Goal: Check status: Check status

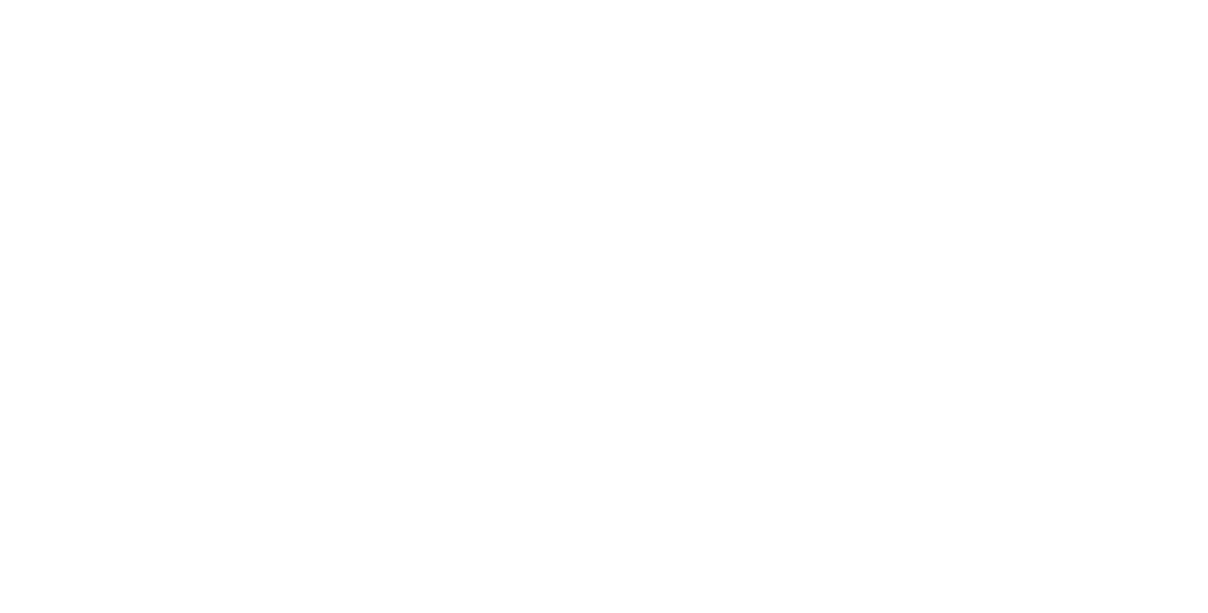
click at [1011, 102] on button "Options" at bounding box center [963, 105] width 94 height 30
click at [901, 100] on button "Close" at bounding box center [866, 105] width 69 height 30
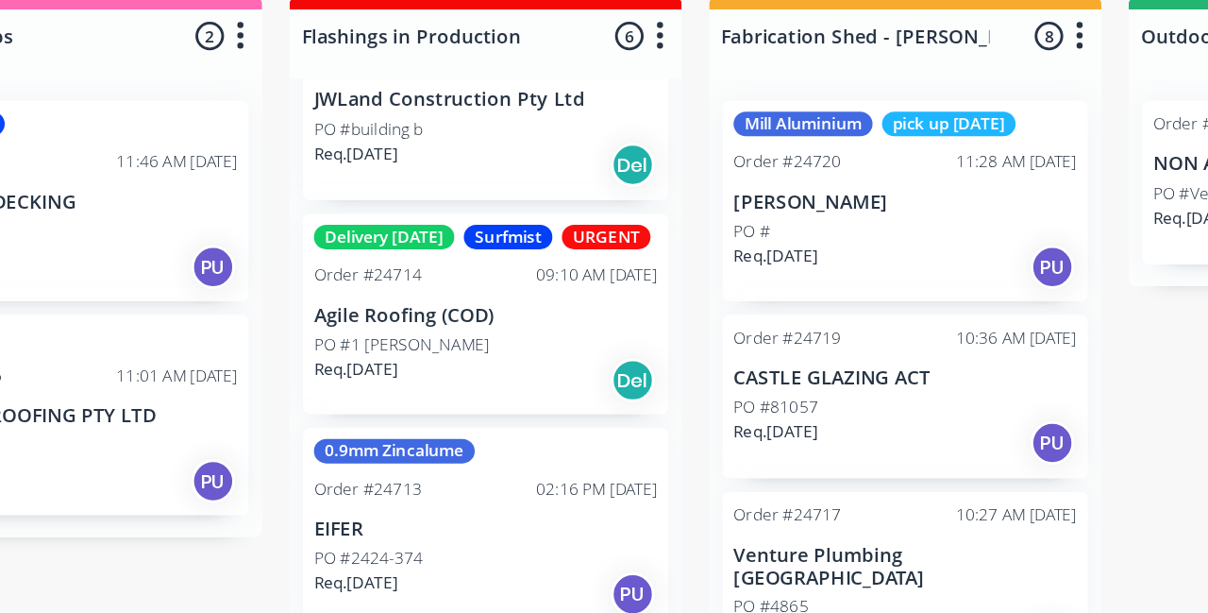
scroll to position [47, 0]
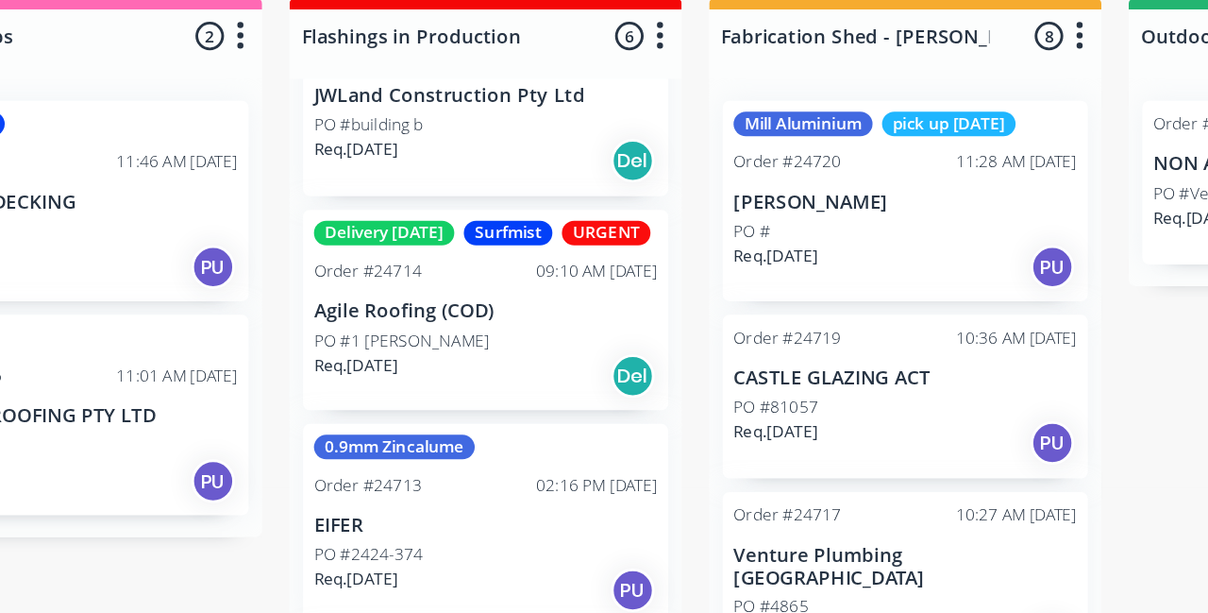
click at [622, 431] on div "Mill Aluminium pick up [DATE] Order #24720 11:28 AM [DATE] [PERSON_NAME] PO # R…" at bounding box center [758, 409] width 272 height 386
click at [696, 428] on p "CASTLE GLAZING ACT" at bounding box center [758, 423] width 238 height 16
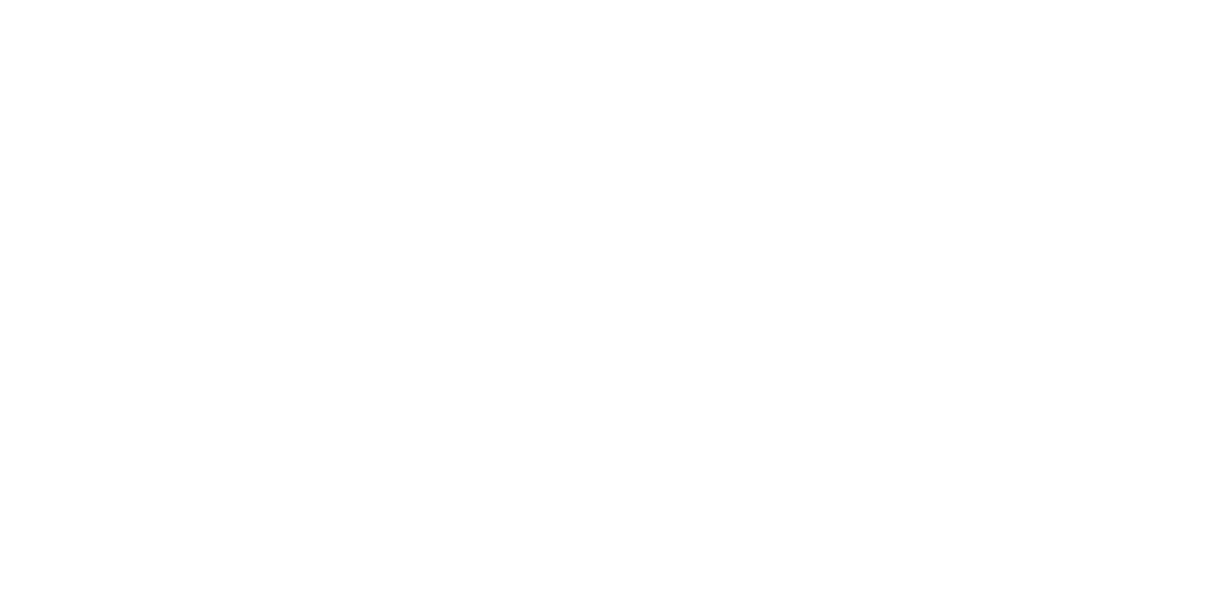
click at [901, 95] on button "Close" at bounding box center [866, 105] width 69 height 30
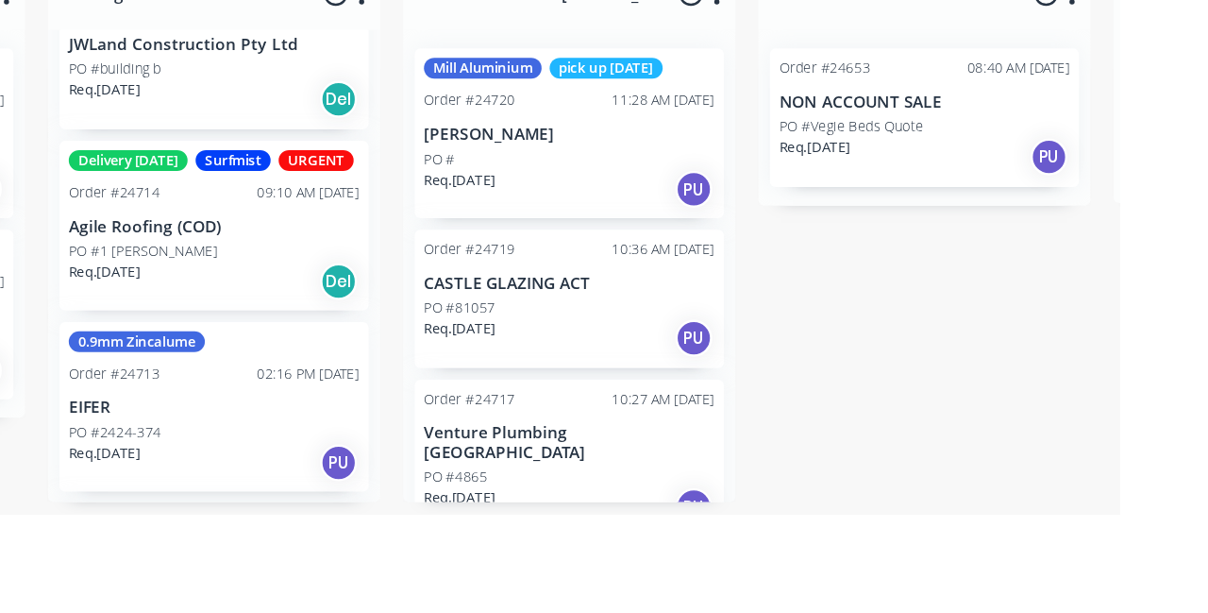
click at [766, 327] on div "PO #" at bounding box center [758, 321] width 238 height 17
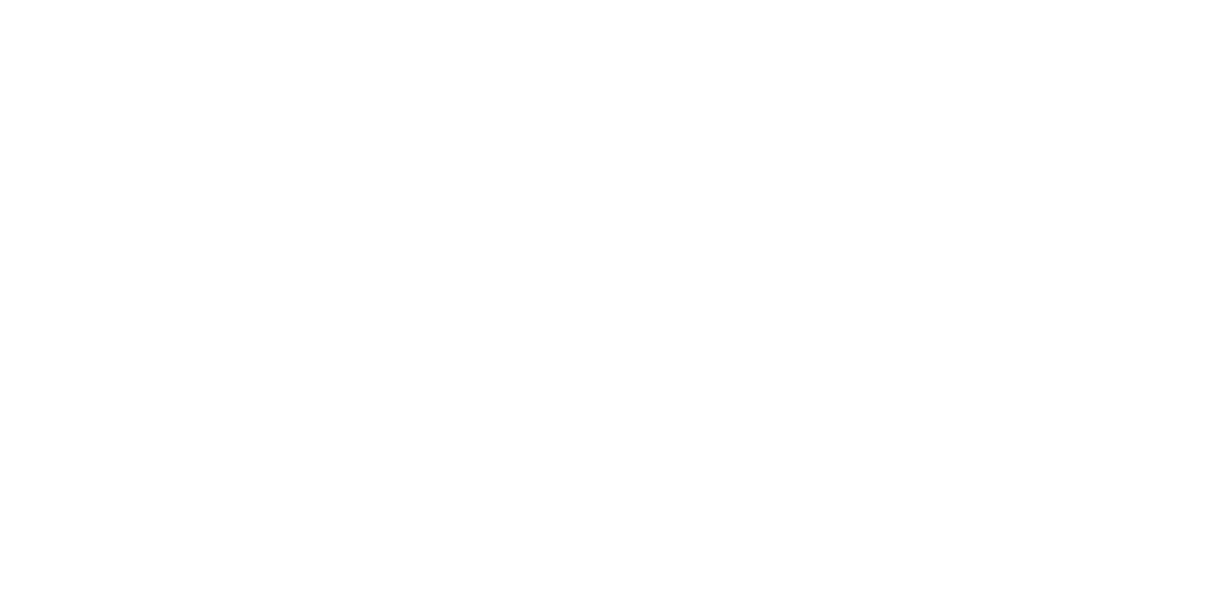
click at [901, 108] on button "Close" at bounding box center [866, 105] width 69 height 30
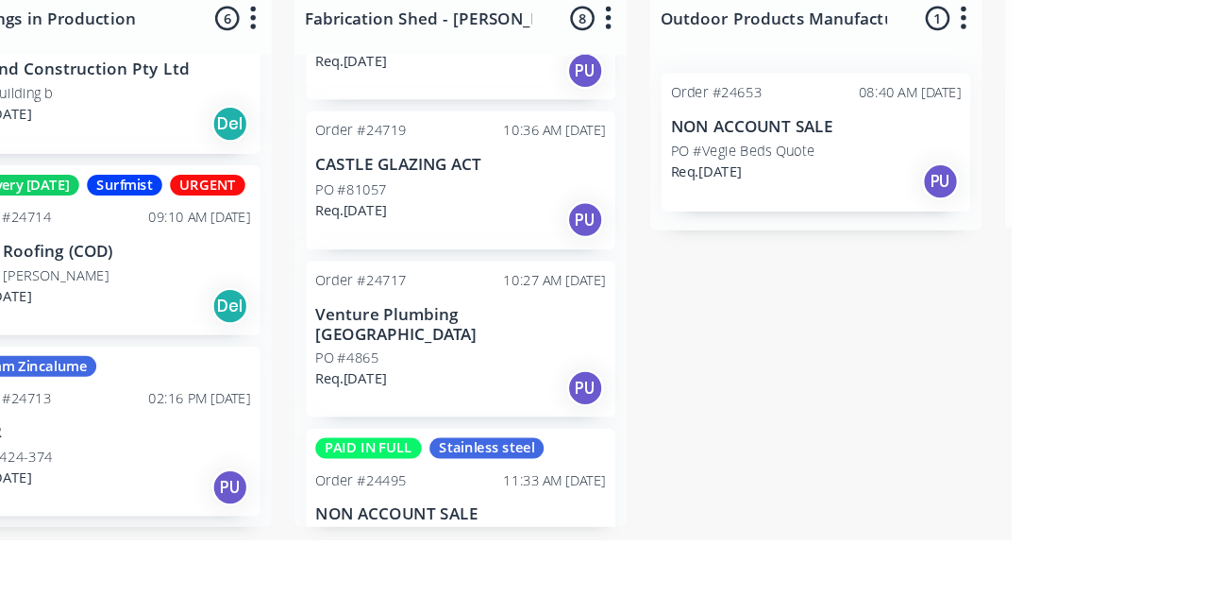
scroll to position [119, 0]
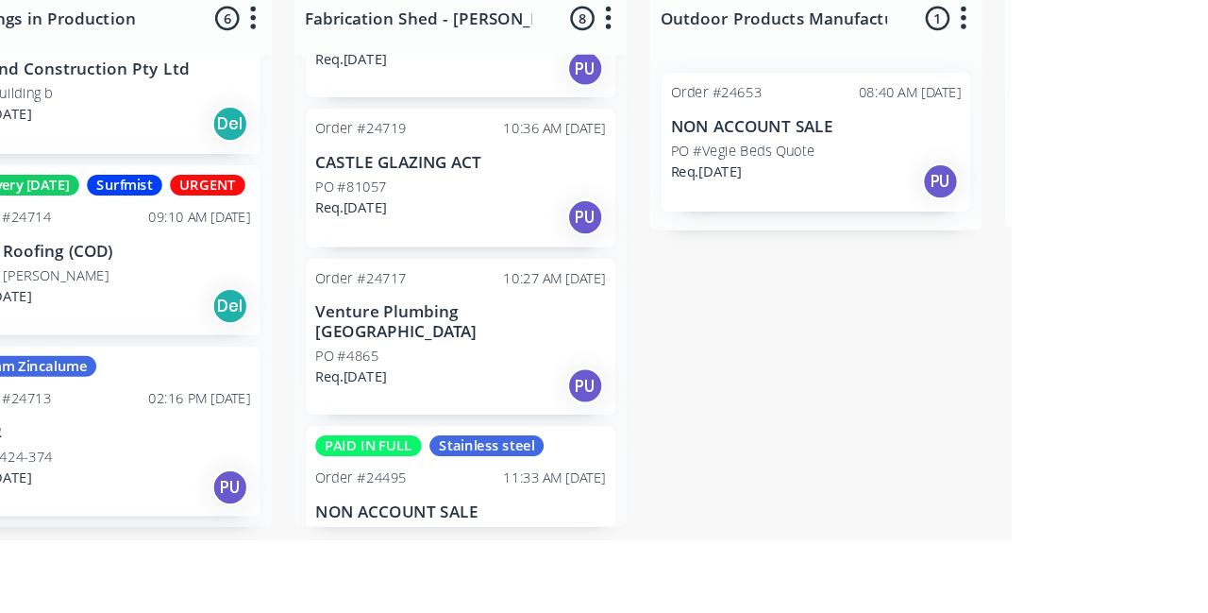
click at [795, 454] on div "PO #4865" at bounding box center [758, 462] width 238 height 17
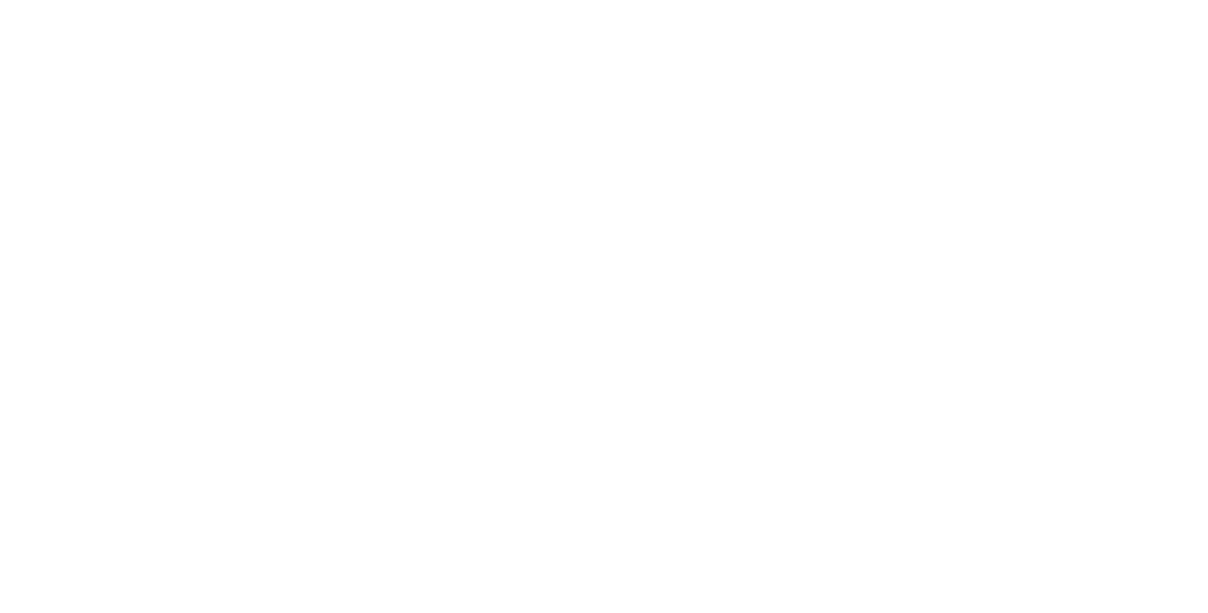
click at [901, 115] on button "Close" at bounding box center [866, 105] width 69 height 30
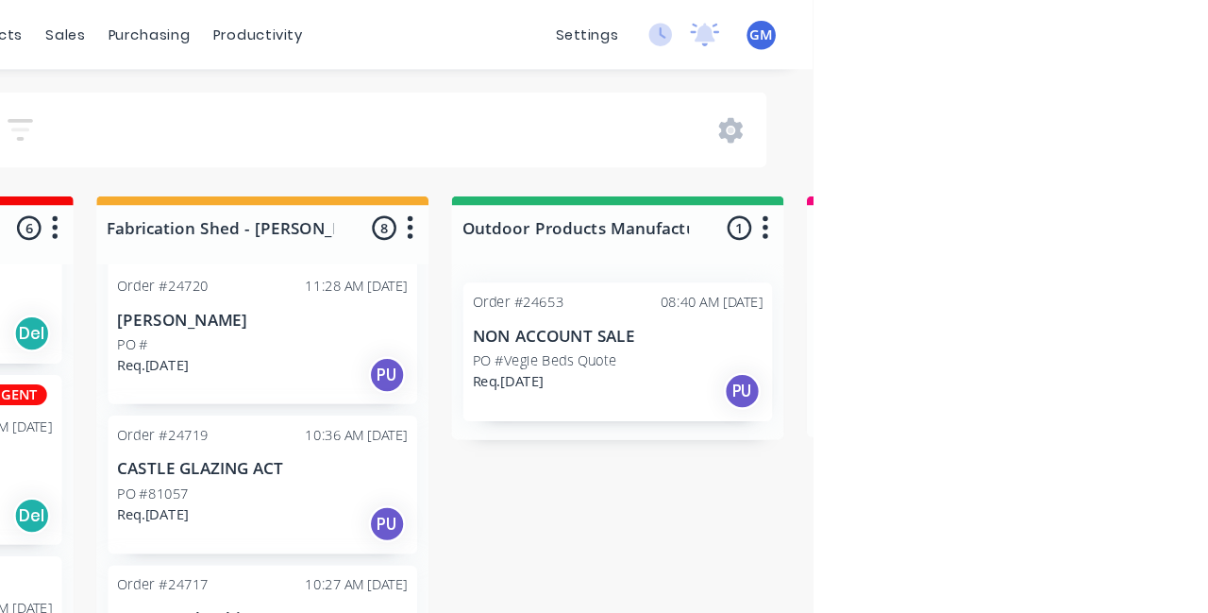
scroll to position [0, 0]
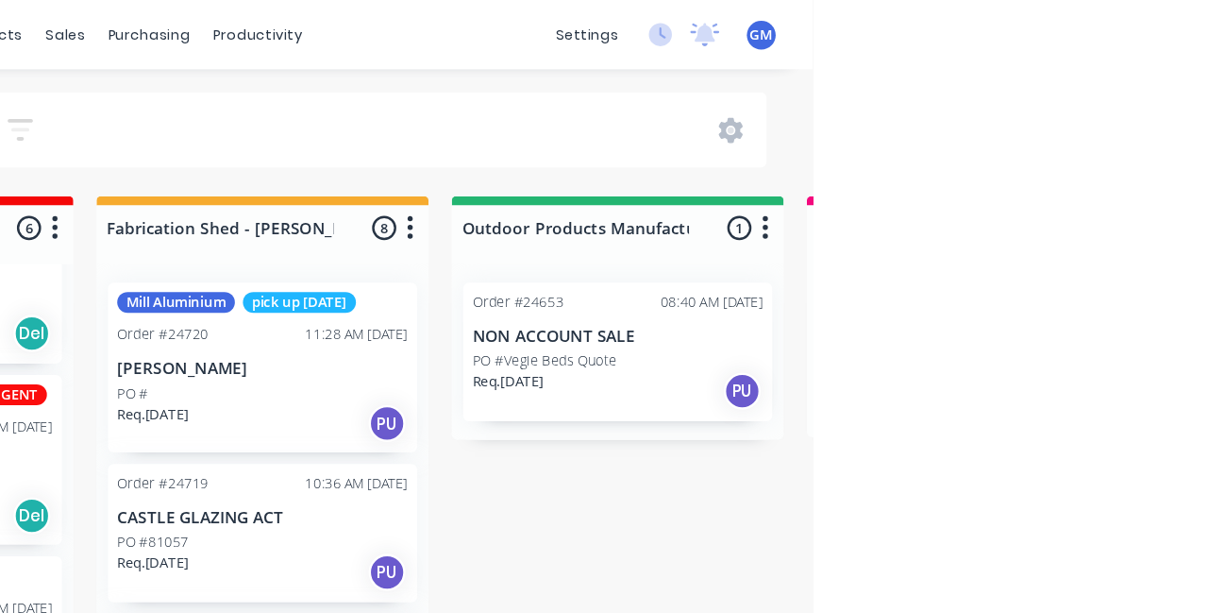
click at [786, 313] on div "PO #" at bounding box center [758, 321] width 238 height 17
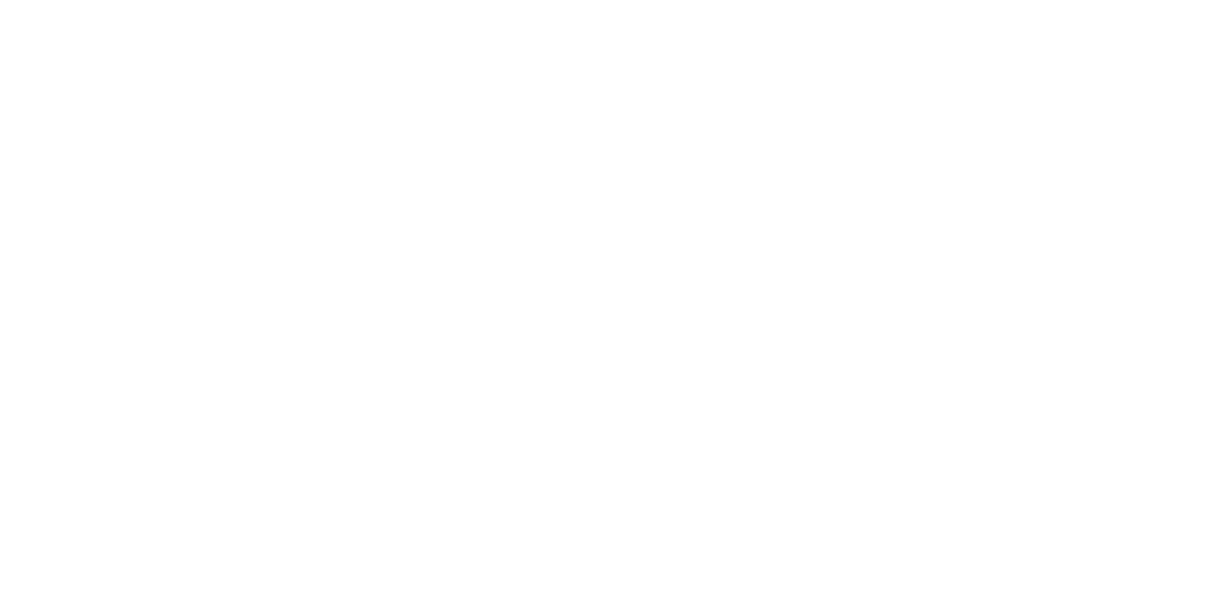
click at [1066, 417] on div "pick up [DATE]" at bounding box center [1019, 419] width 92 height 17
type input "Fab"
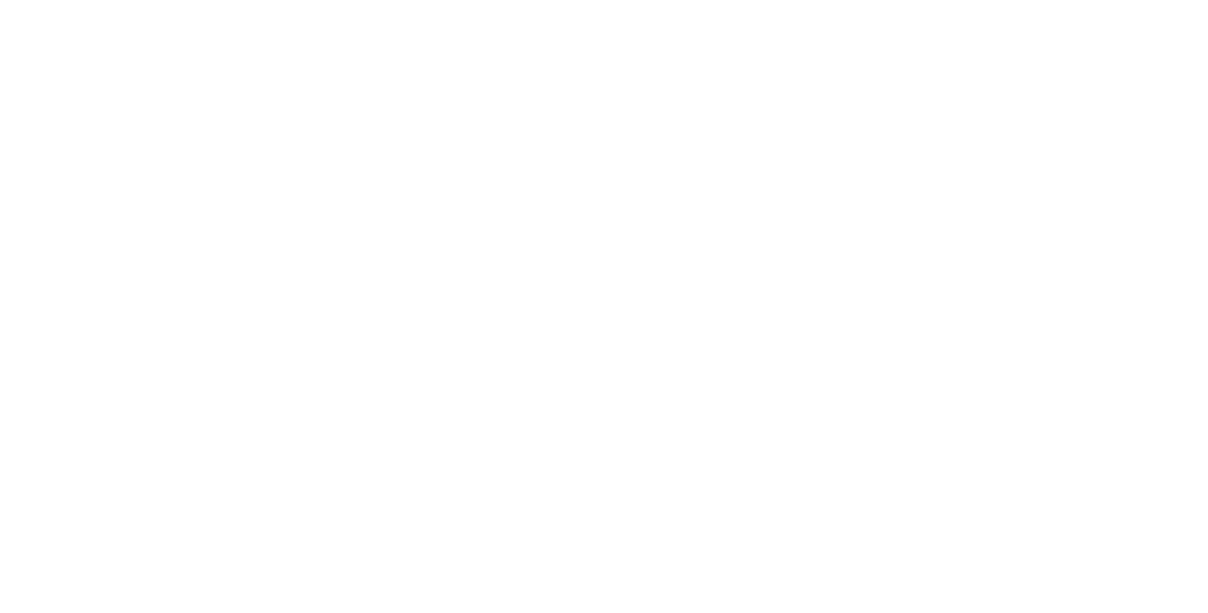
click at [1069, 404] on div "Mill Aluminium" at bounding box center [1021, 395] width 96 height 17
click at [901, 117] on button "Close" at bounding box center [866, 105] width 69 height 30
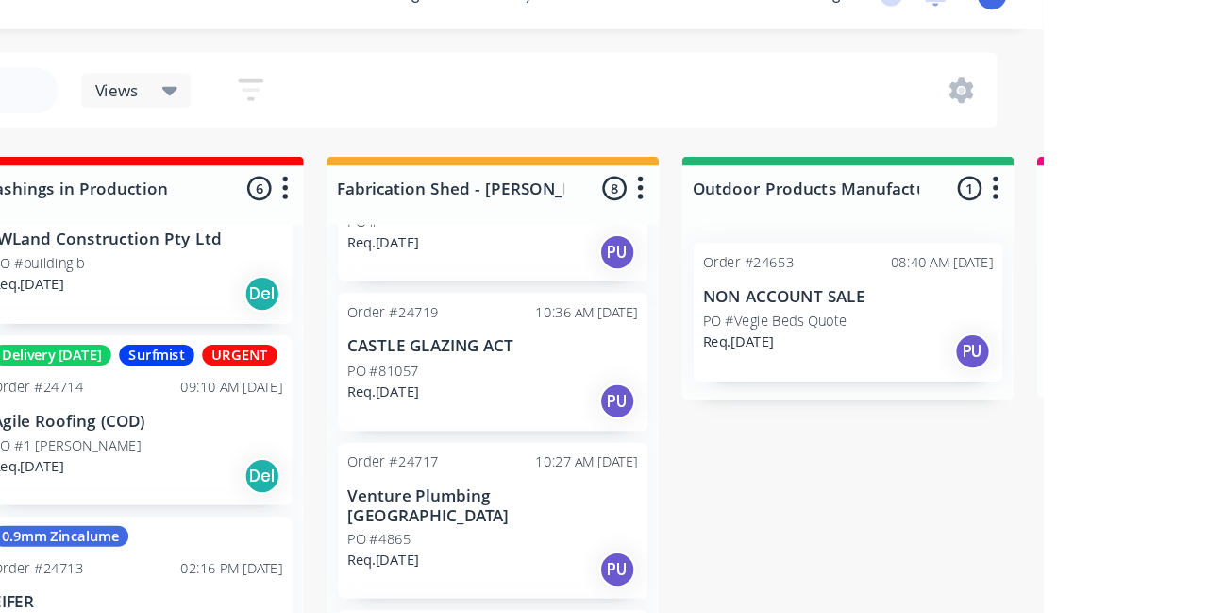
scroll to position [134, 0]
click at [780, 462] on div "PO #4865" at bounding box center [758, 470] width 238 height 17
